Goal: Navigation & Orientation: Find specific page/section

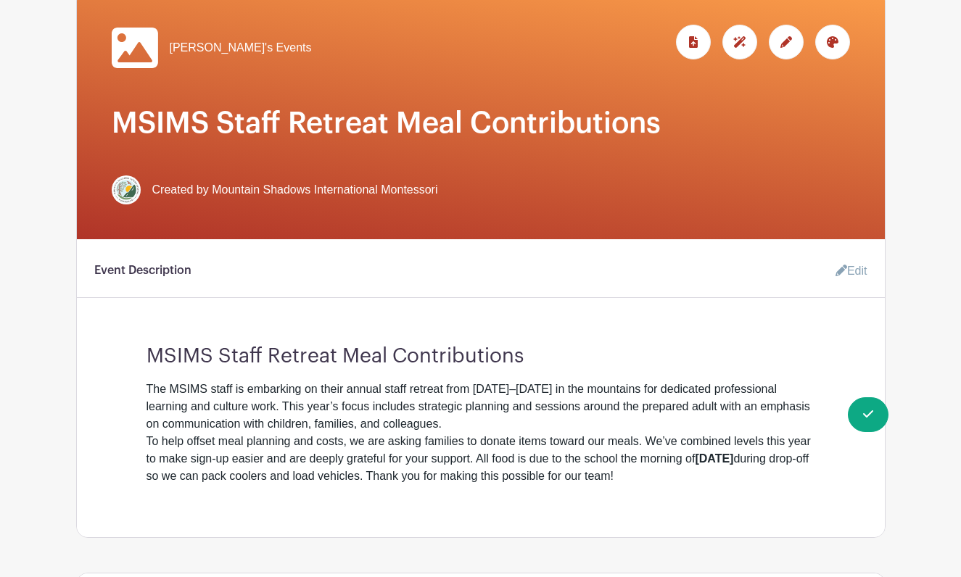
scroll to position [237, 0]
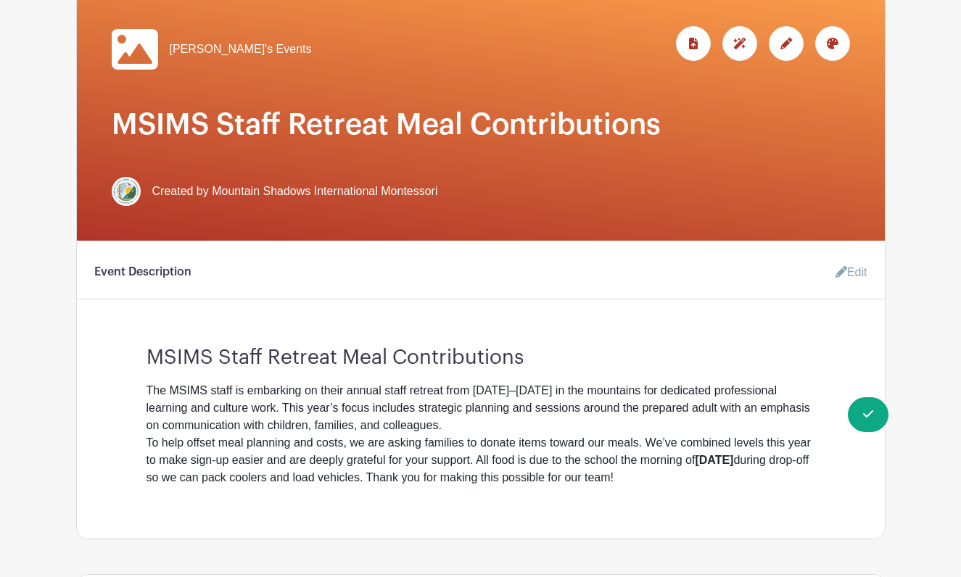
click at [779, 46] on div at bounding box center [786, 43] width 35 height 35
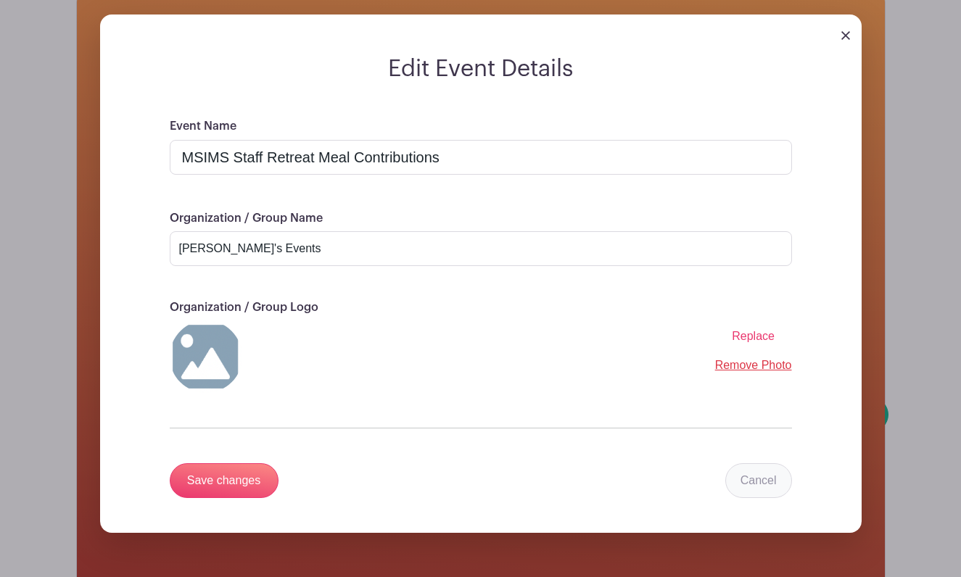
click at [768, 493] on link "Cancel" at bounding box center [758, 480] width 67 height 35
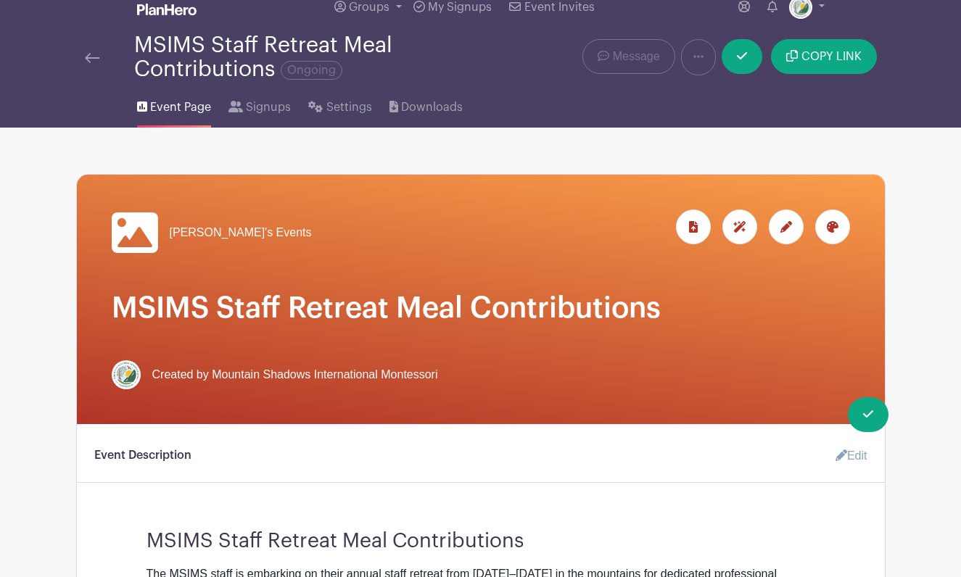
scroll to position [69, 0]
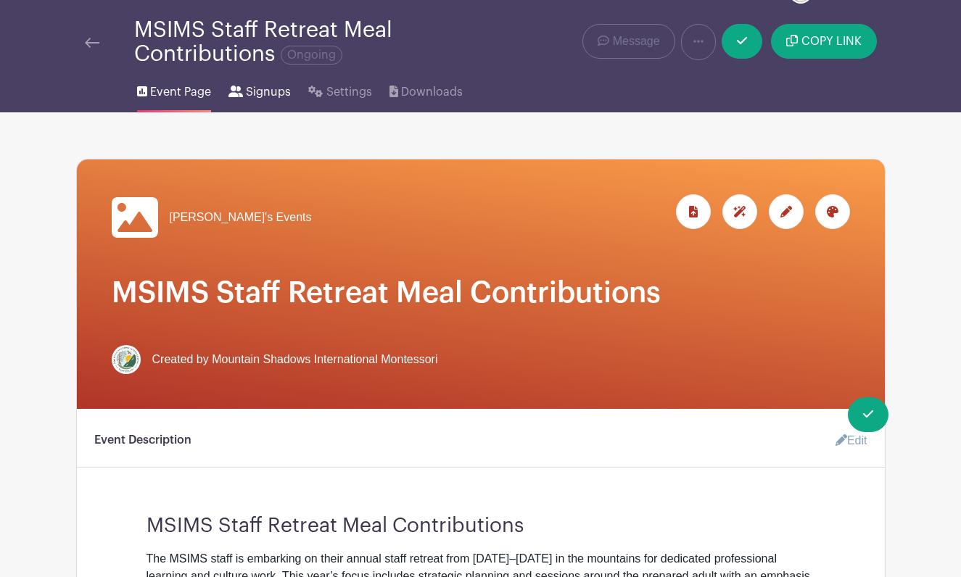
click at [265, 96] on span "Signups" at bounding box center [268, 91] width 45 height 17
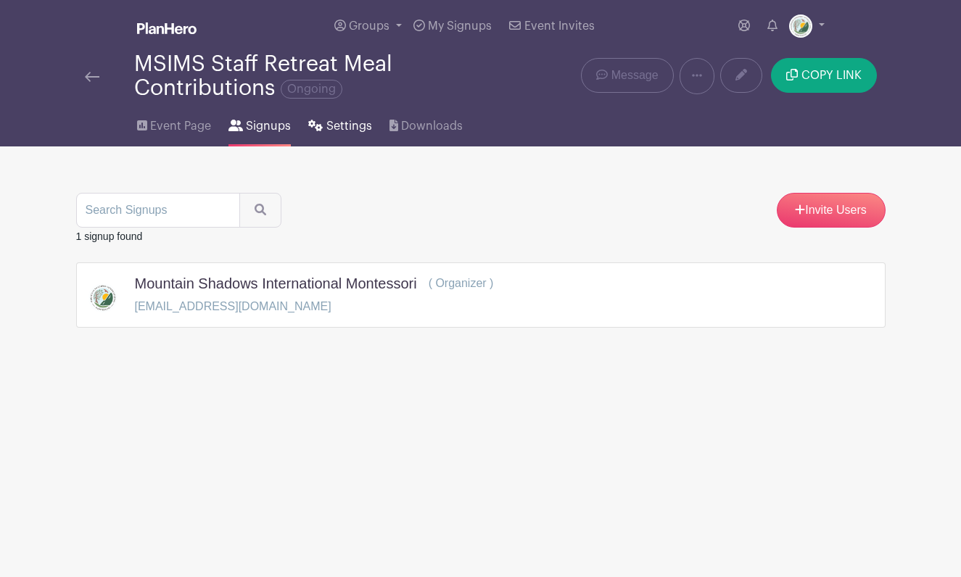
click at [340, 133] on span "Settings" at bounding box center [349, 125] width 46 height 17
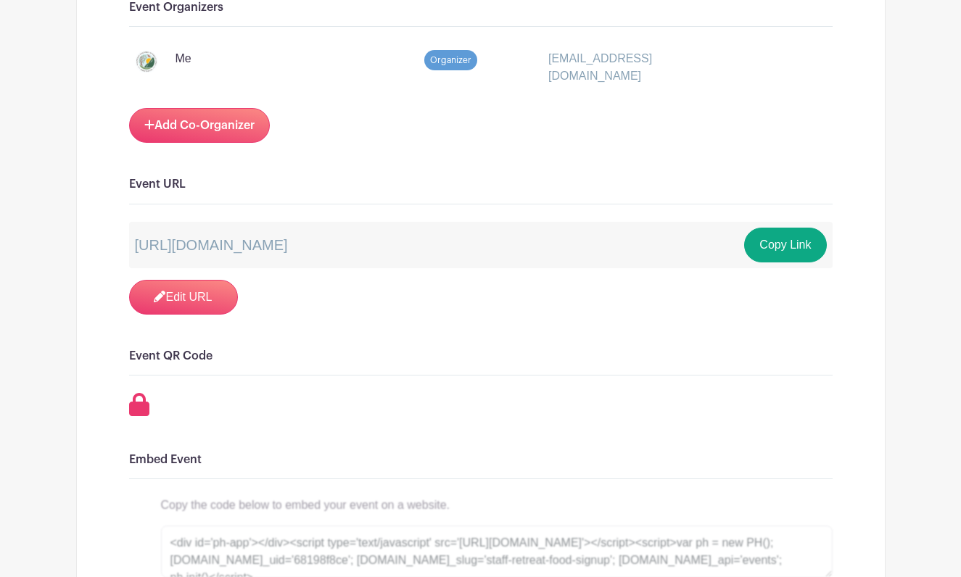
scroll to position [913, 0]
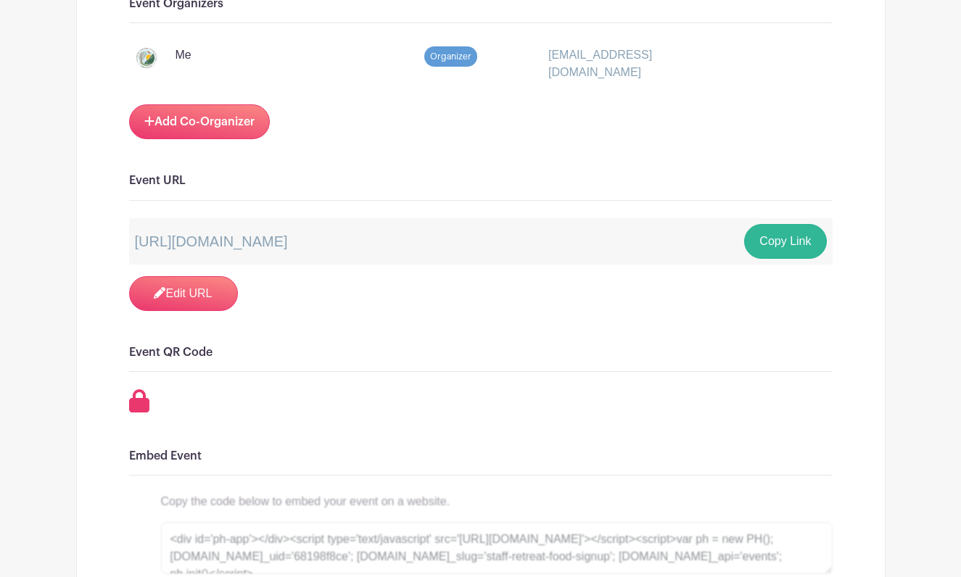
click at [771, 247] on button "Copy Link" at bounding box center [785, 241] width 82 height 35
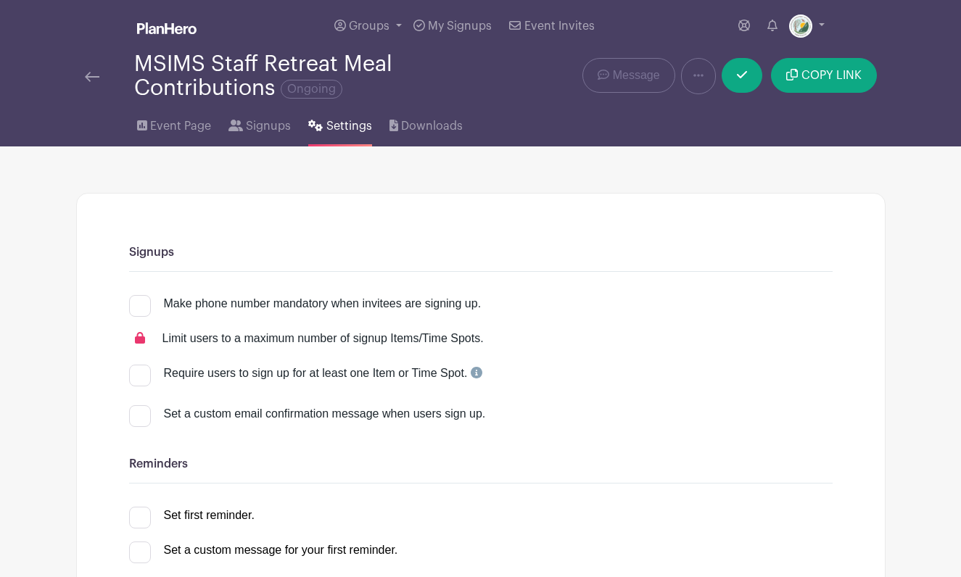
scroll to position [0, 0]
click at [185, 126] on span "Event Page" at bounding box center [180, 125] width 61 height 17
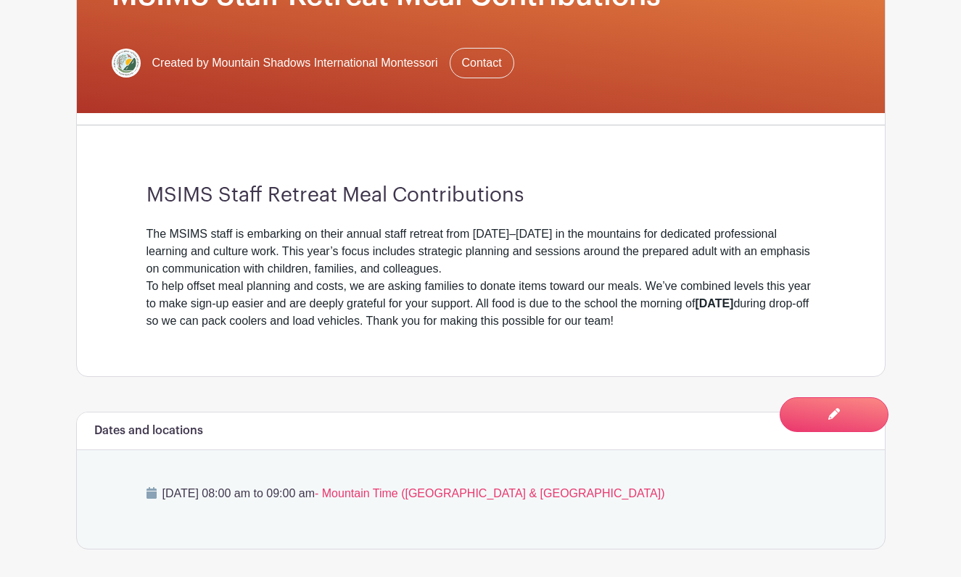
scroll to position [354, 0]
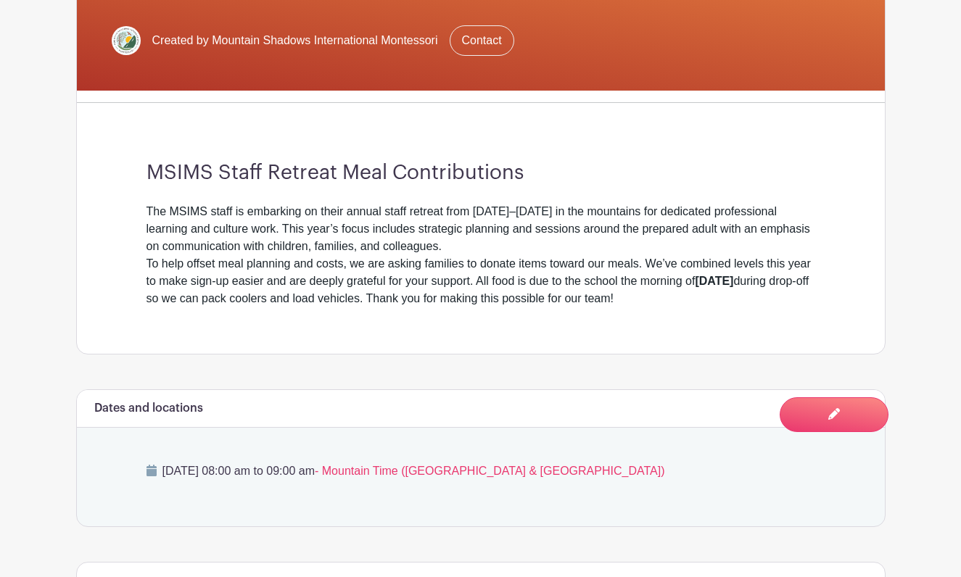
click at [686, 285] on div "To help offset meal planning and costs, we are asking families to donate items …" at bounding box center [480, 281] width 669 height 52
drag, startPoint x: 788, startPoint y: 299, endPoint x: 129, endPoint y: 203, distance: 666.1
click at [129, 203] on div "MSIMS Staff Retreat Meal Contributions The MSIMS staff is embarking on their an…" at bounding box center [481, 234] width 738 height 239
copy div "The MSIMS staff is embarking on their annual staff retreat from September 18–20…"
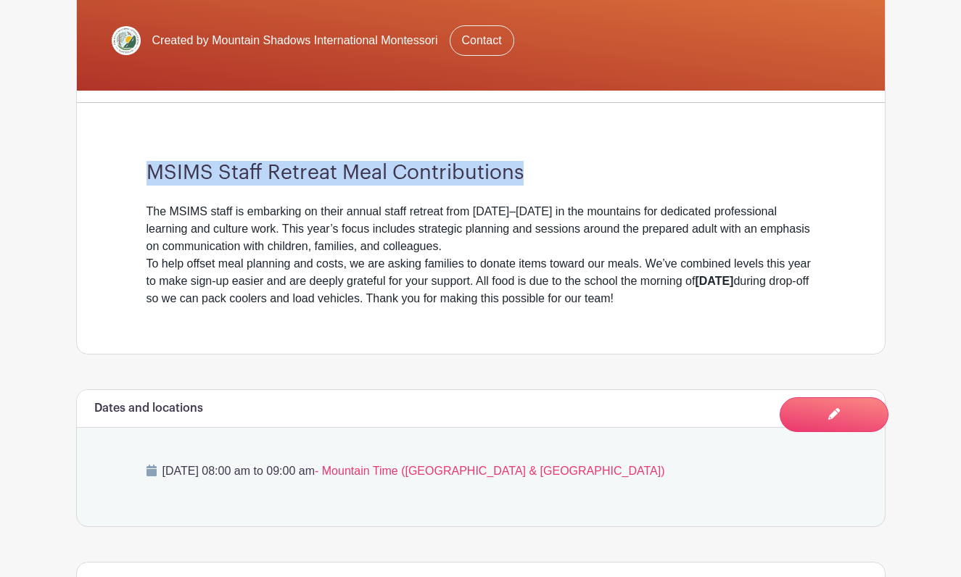
drag, startPoint x: 526, startPoint y: 170, endPoint x: 127, endPoint y: 179, distance: 399.6
click at [127, 179] on div "MSIMS Staff Retreat Meal Contributions The MSIMS staff is embarking on their an…" at bounding box center [481, 234] width 738 height 239
copy h3 "MSIMS Staff Retreat Meal Contributions"
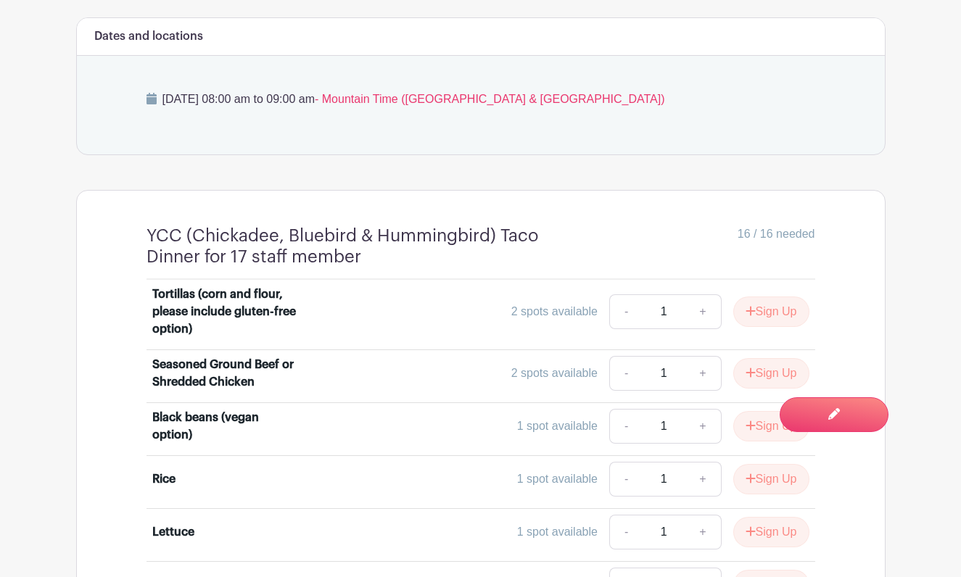
scroll to position [175, 0]
